Goal: Information Seeking & Learning: Learn about a topic

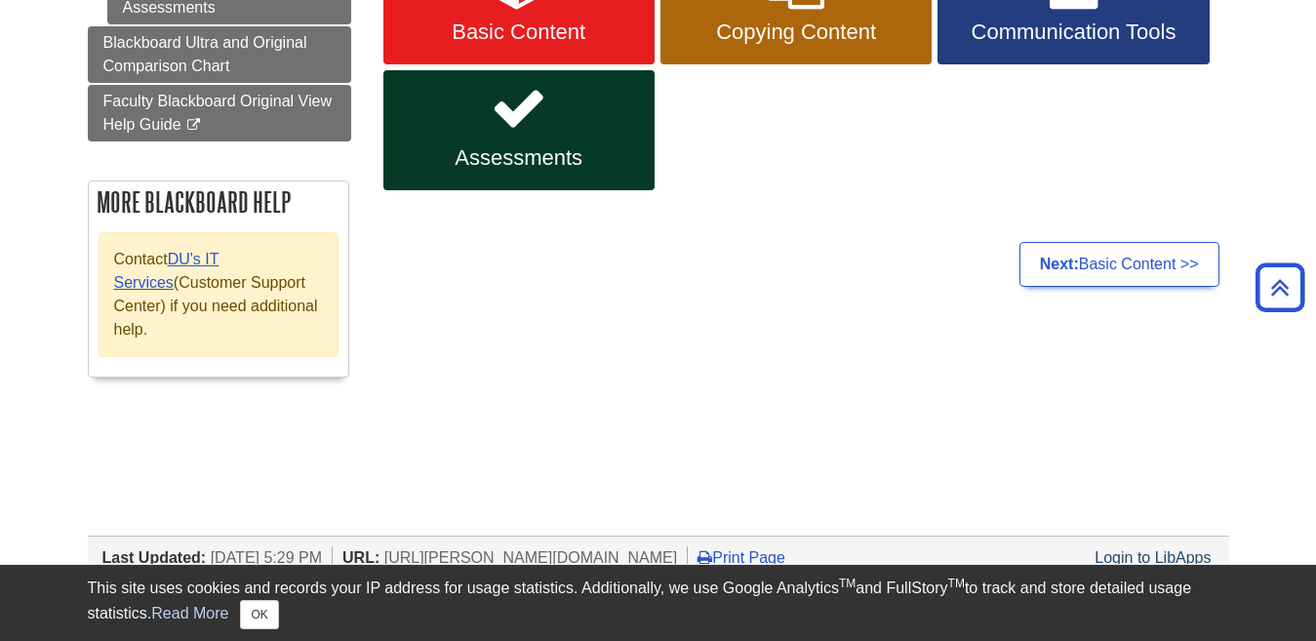
scroll to position [491, 0]
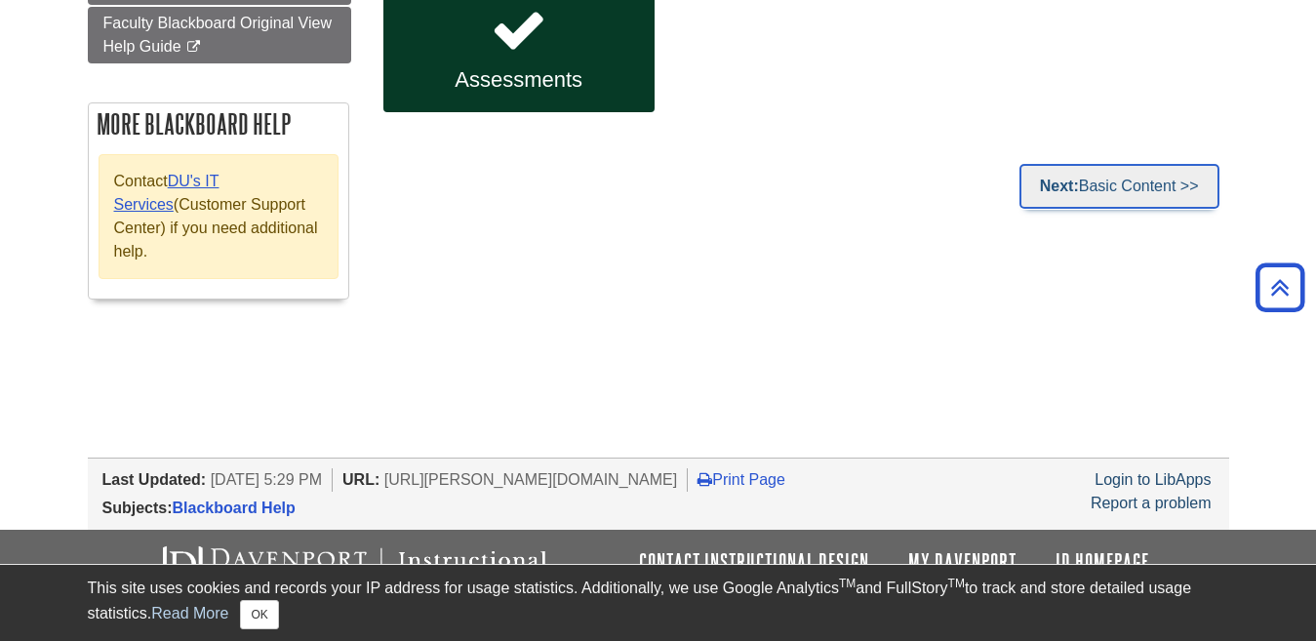
click at [1115, 180] on link "Next: Basic Content >>" at bounding box center [1120, 186] width 200 height 45
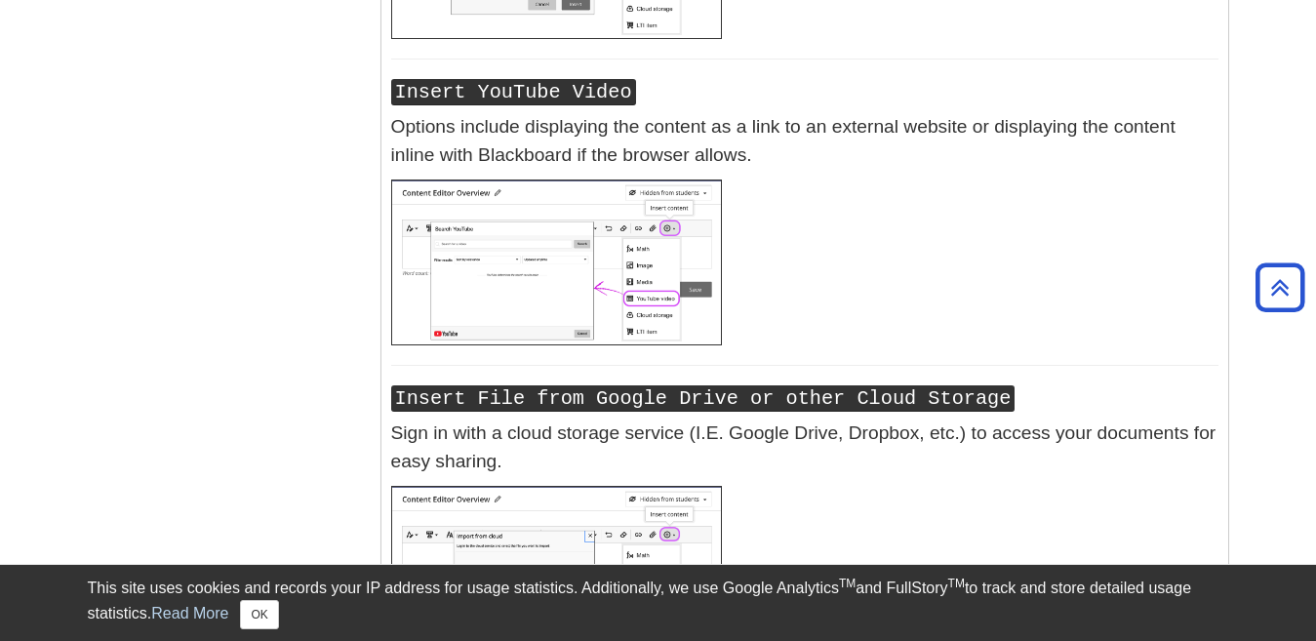
scroll to position [4644, 0]
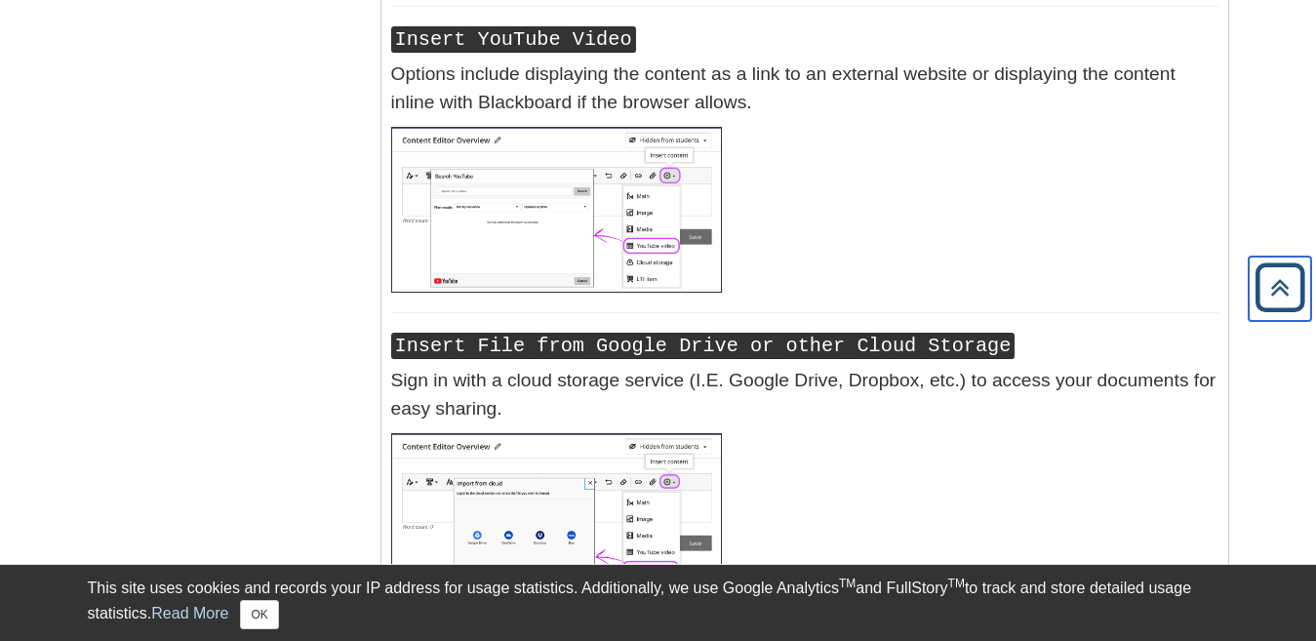
click at [1275, 287] on icon "Back to Top" at bounding box center [1280, 288] width 62 height 62
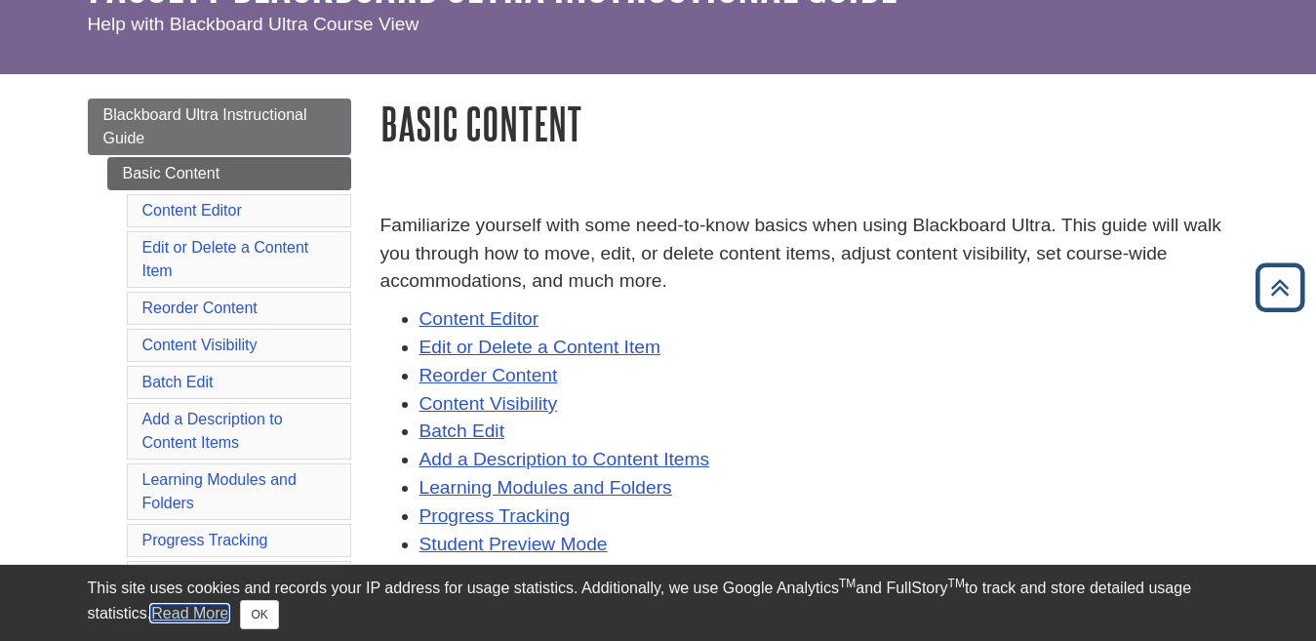
scroll to position [0, 0]
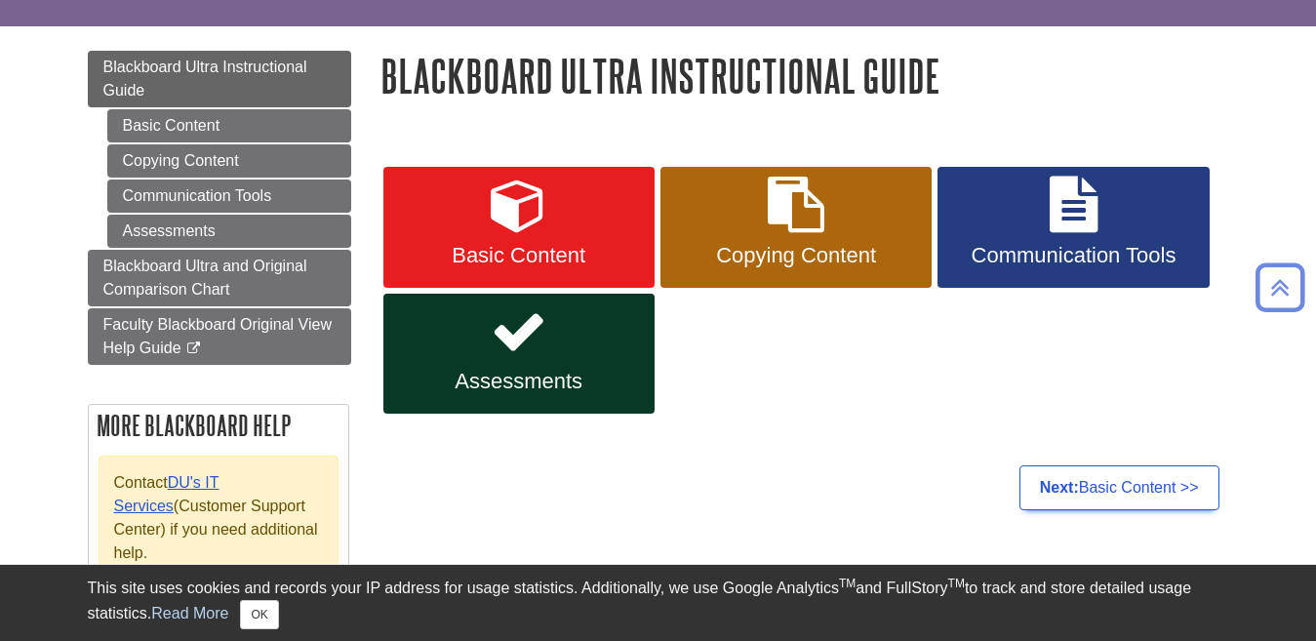
scroll to position [183, 0]
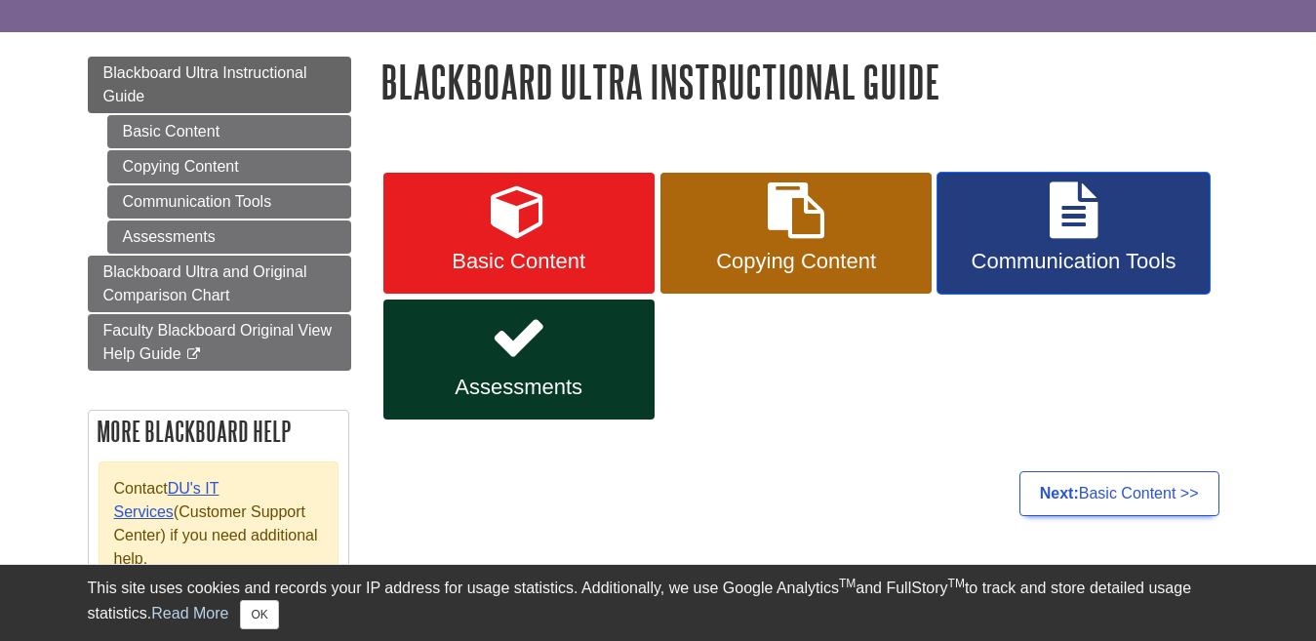
click at [1103, 240] on link "Communication Tools" at bounding box center [1073, 233] width 271 height 121
